Goal: Transaction & Acquisition: Purchase product/service

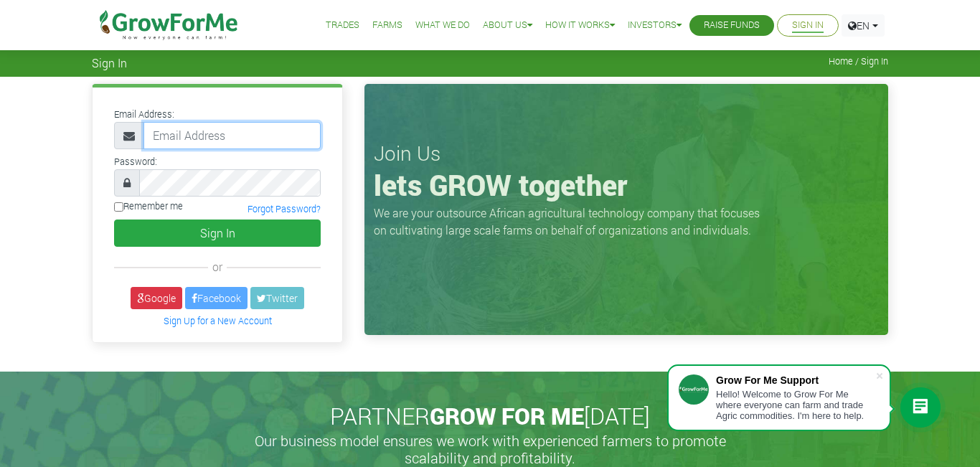
click at [171, 131] on input "email" at bounding box center [232, 135] width 177 height 27
type input "bondto338@gmail.com"
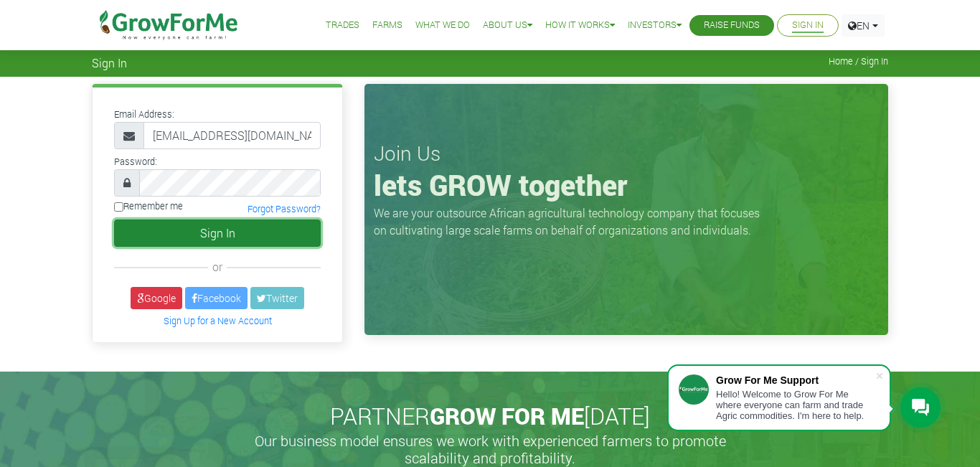
click at [207, 235] on button "Sign In" at bounding box center [217, 233] width 207 height 27
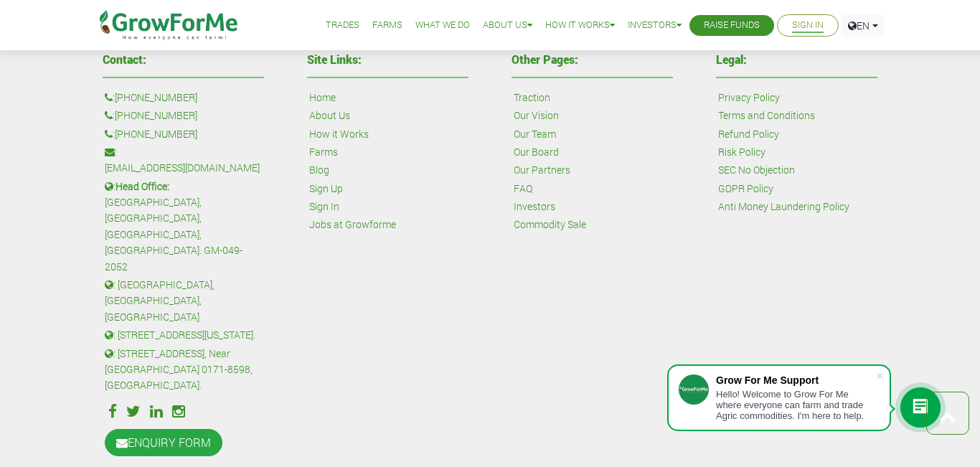
scroll to position [198, 0]
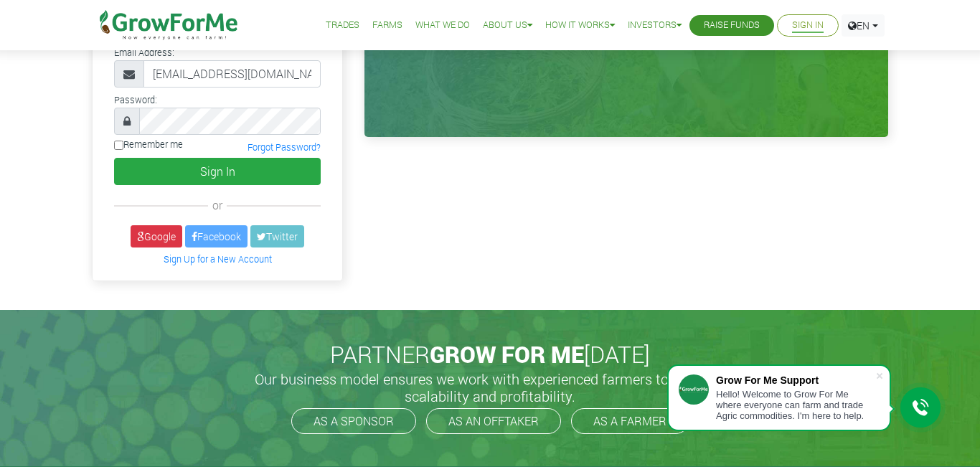
click at [799, 24] on link "Sign In" at bounding box center [808, 25] width 32 height 15
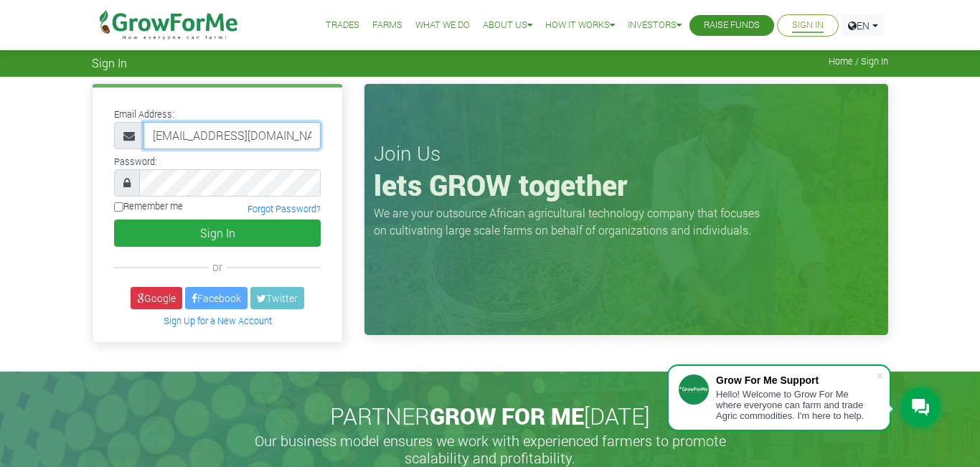
click at [285, 133] on input "bondto338@gmail.com" at bounding box center [232, 135] width 177 height 27
type input "b"
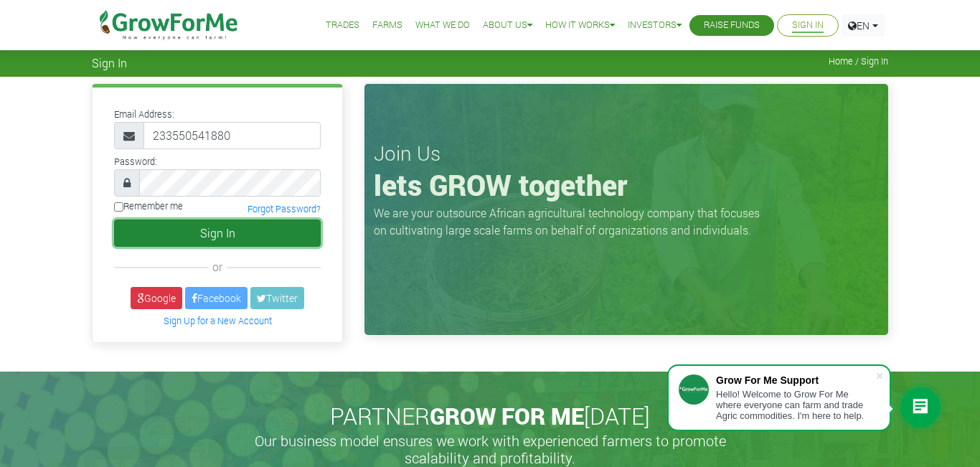
click at [245, 228] on button "Sign In" at bounding box center [217, 233] width 207 height 27
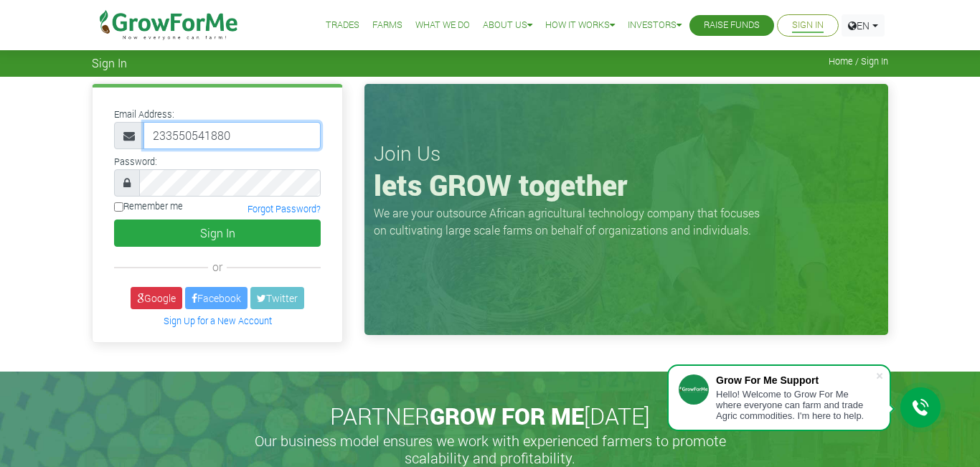
click at [243, 139] on input "233550541880" at bounding box center [232, 135] width 177 height 27
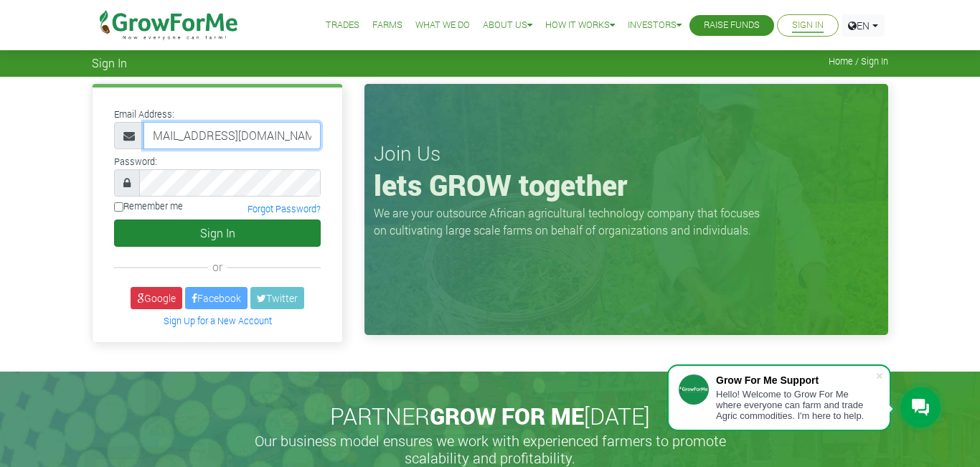
type input "233550541880@growforme.com"
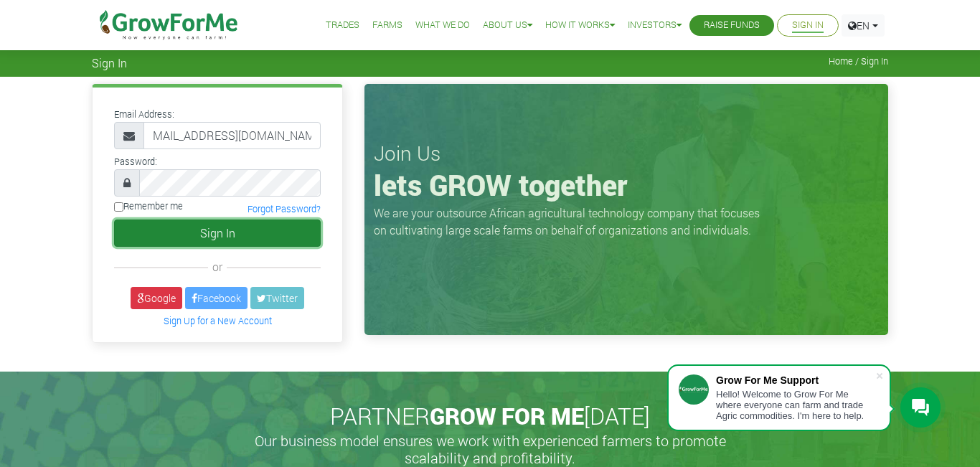
click at [245, 235] on button "Sign In" at bounding box center [217, 233] width 207 height 27
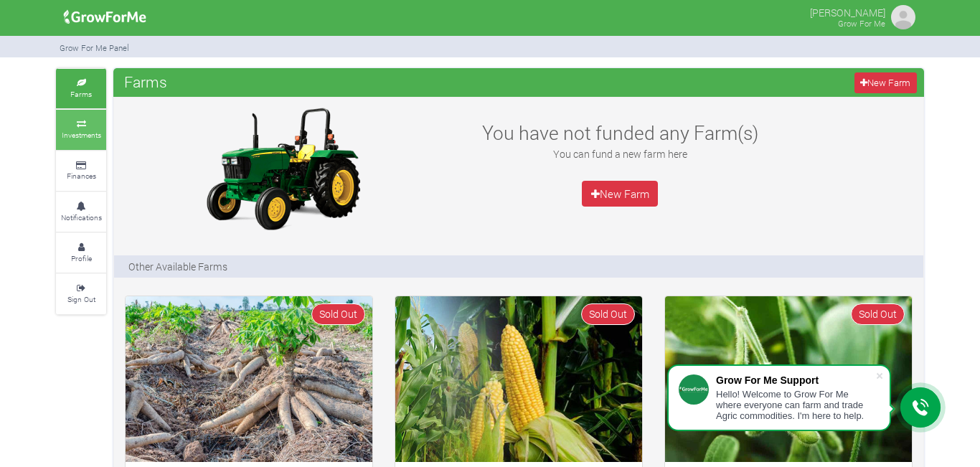
click at [93, 133] on small "Investments" at bounding box center [81, 135] width 39 height 10
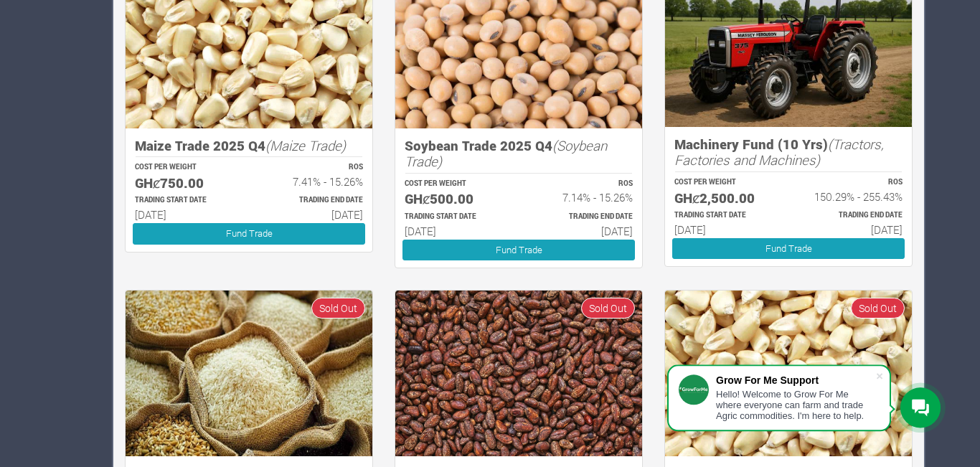
scroll to position [662, 0]
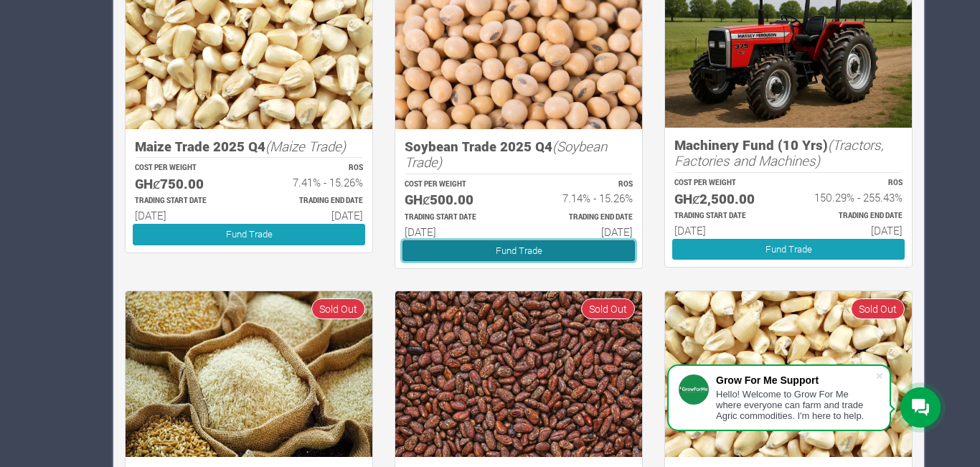
click at [496, 252] on link "Fund Trade" at bounding box center [519, 250] width 233 height 21
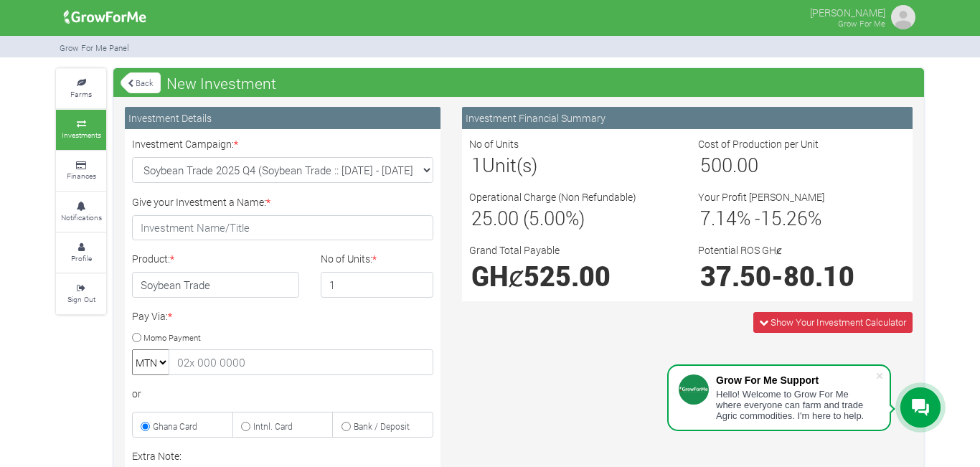
click at [906, 410] on div at bounding box center [921, 408] width 40 height 40
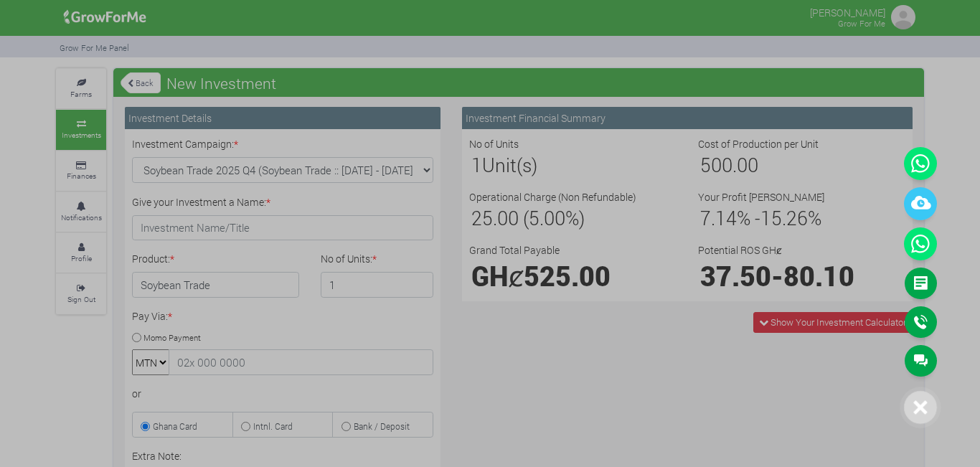
click at [918, 411] on icon at bounding box center [921, 408] width 14 height 14
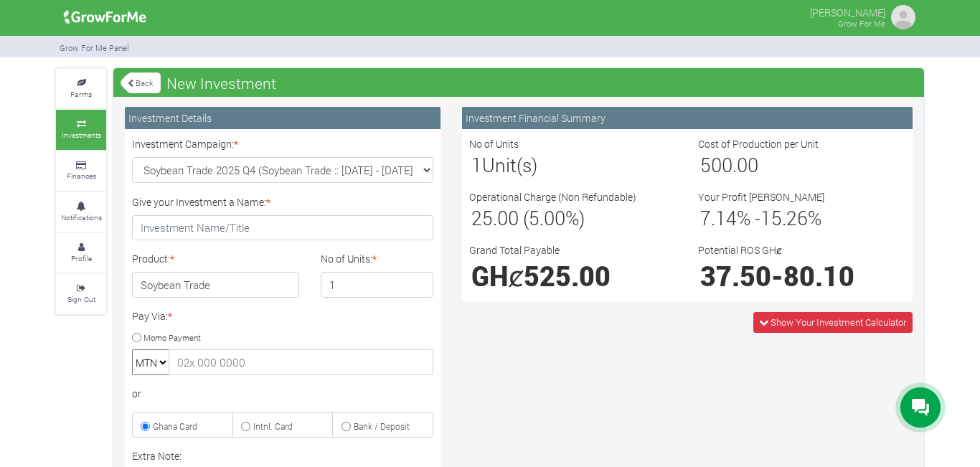
click at [135, 334] on input "Momo Payment" at bounding box center [136, 337] width 9 height 9
radio input "true"
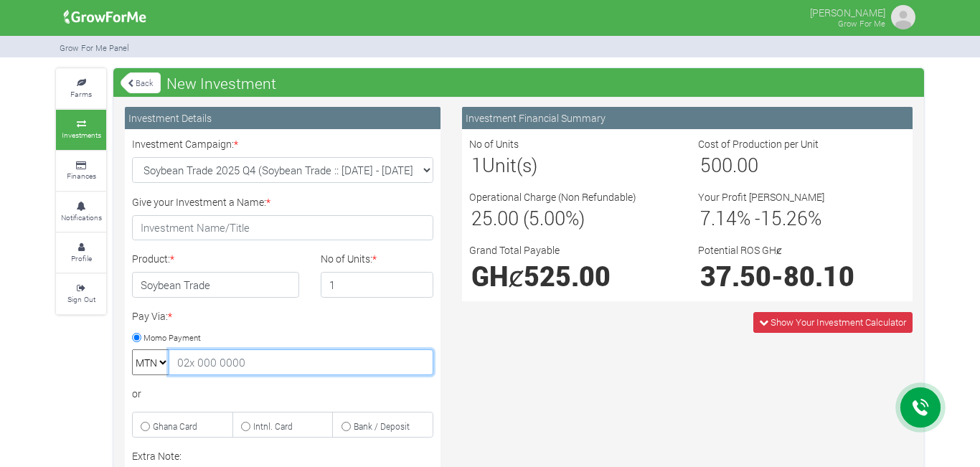
click at [212, 370] on input "text" at bounding box center [301, 362] width 265 height 26
type input "25"
click at [419, 279] on input "2" at bounding box center [377, 285] width 113 height 26
type input "1"
click at [421, 288] on input "1" at bounding box center [377, 285] width 113 height 26
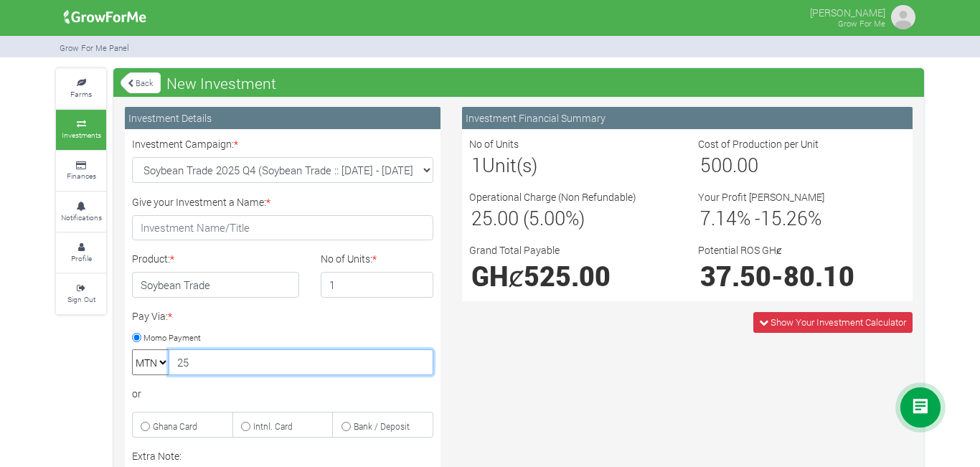
type input "25"
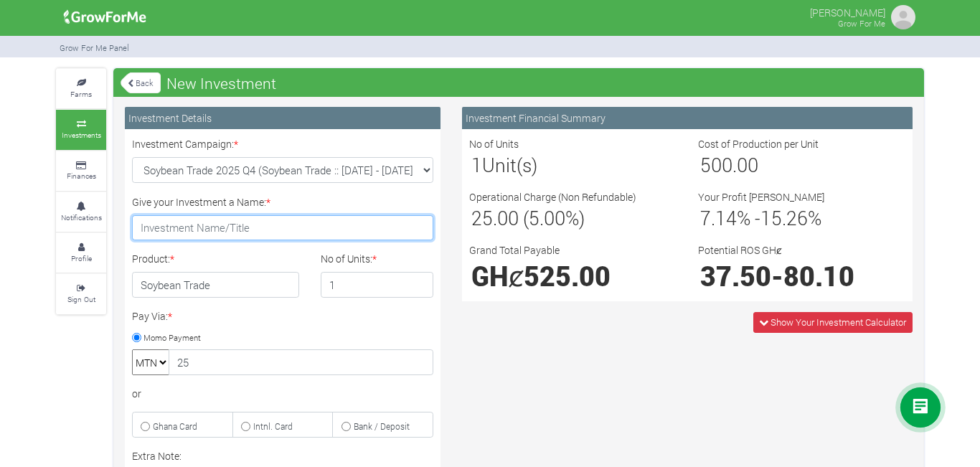
click at [184, 229] on input "Give your Investment a Name: *" at bounding box center [282, 228] width 301 height 26
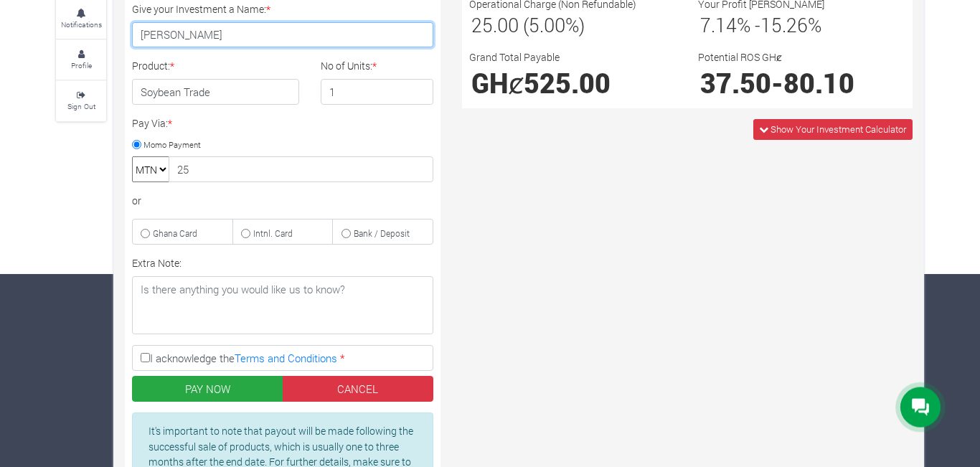
scroll to position [198, 0]
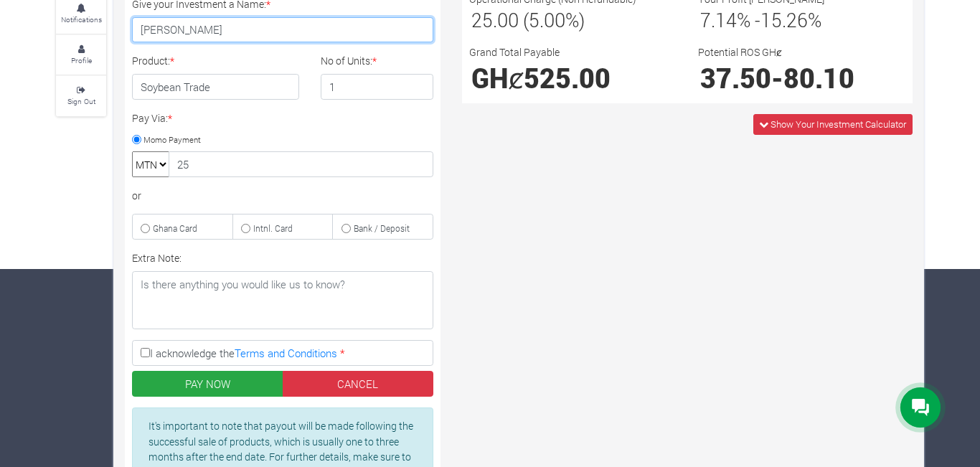
type input "[PERSON_NAME]"
click at [147, 354] on input "I acknowledge the Terms and Conditions *" at bounding box center [145, 352] width 9 height 9
checkbox input "true"
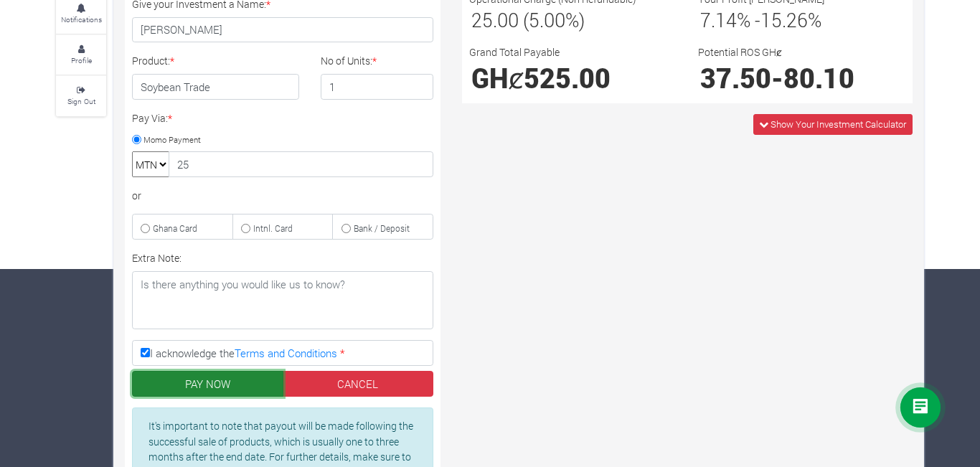
click at [234, 396] on button "PAY NOW" at bounding box center [207, 384] width 151 height 26
